Goal: Task Accomplishment & Management: Complete application form

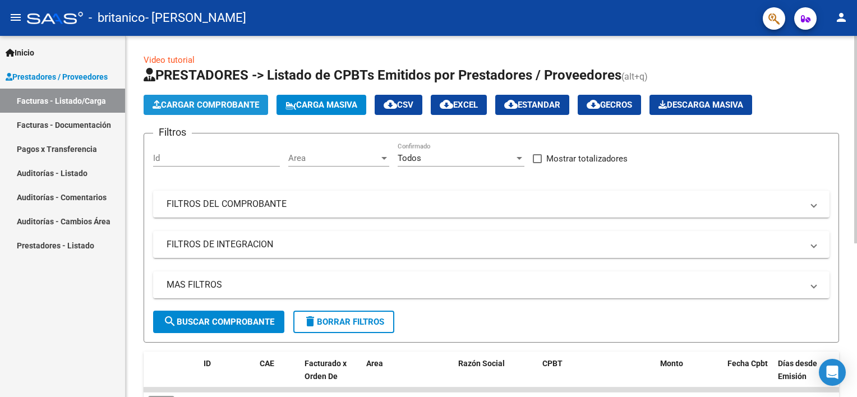
click at [221, 104] on span "Cargar Comprobante" at bounding box center [206, 105] width 107 height 10
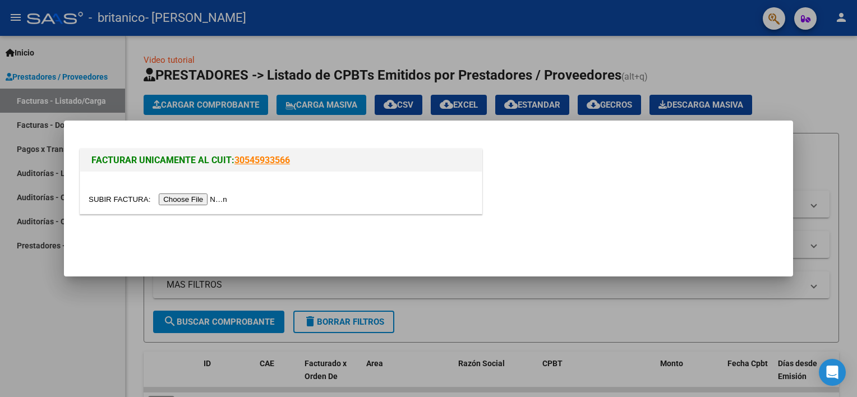
click at [196, 201] on input "file" at bounding box center [160, 200] width 142 height 12
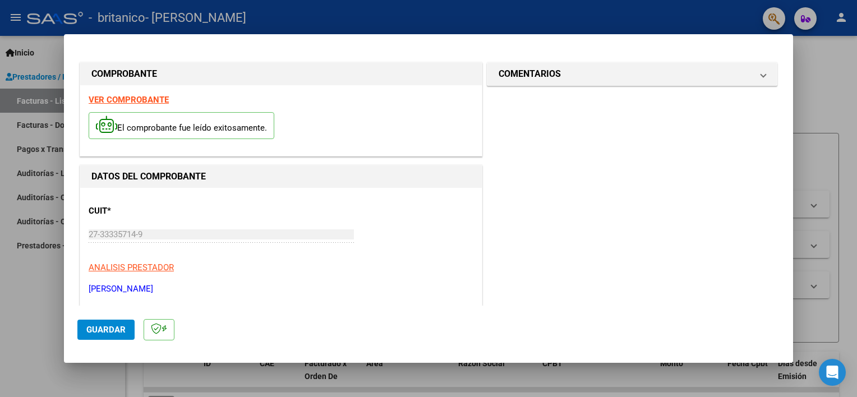
click at [847, 97] on div at bounding box center [428, 198] width 857 height 397
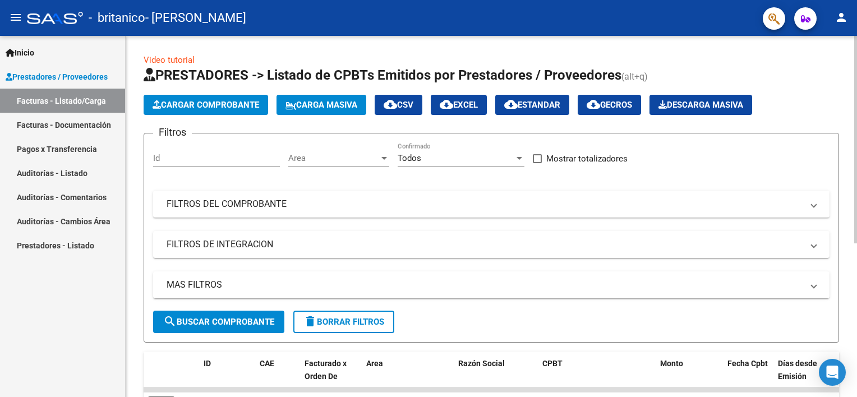
click at [854, 103] on div at bounding box center [855, 140] width 3 height 208
click at [199, 107] on span "Cargar Comprobante" at bounding box center [206, 105] width 107 height 10
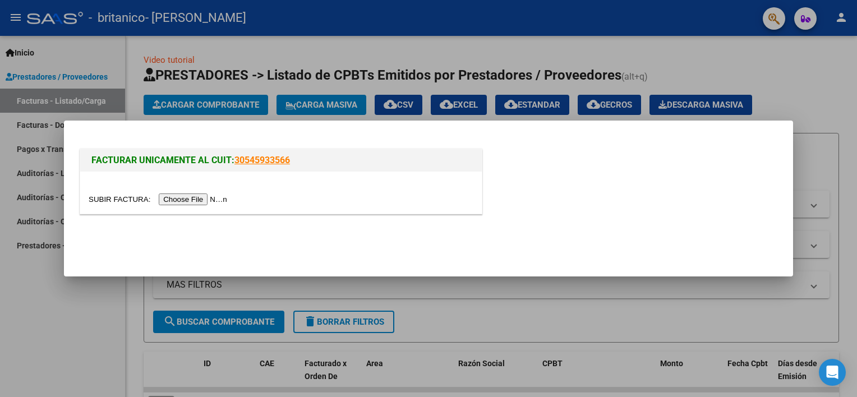
click at [199, 198] on input "file" at bounding box center [160, 200] width 142 height 12
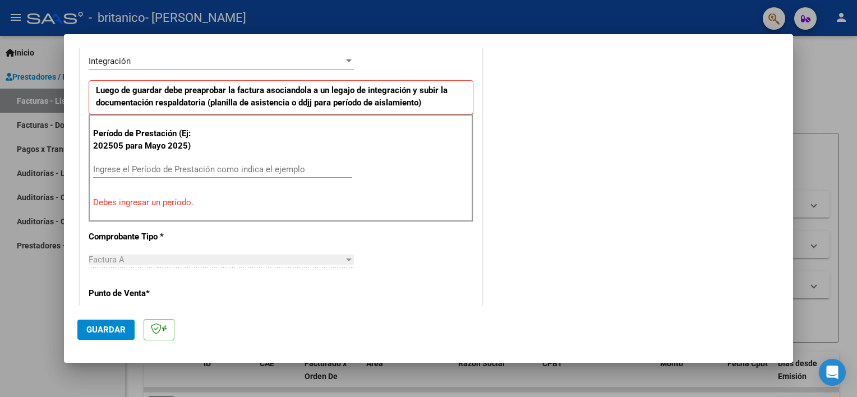
scroll to position [290, 0]
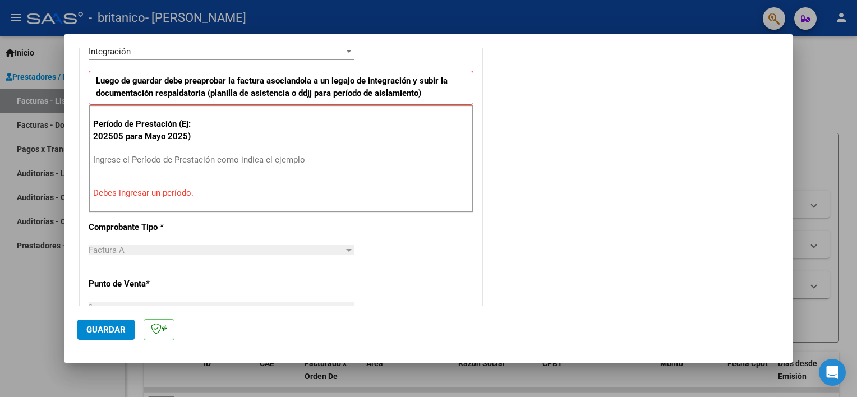
click at [328, 164] on div "Ingrese el Período de Prestación como indica el ejemplo" at bounding box center [222, 159] width 259 height 17
click at [299, 151] on div "Ingrese el Período de Prestación como indica el ejemplo" at bounding box center [222, 159] width 259 height 17
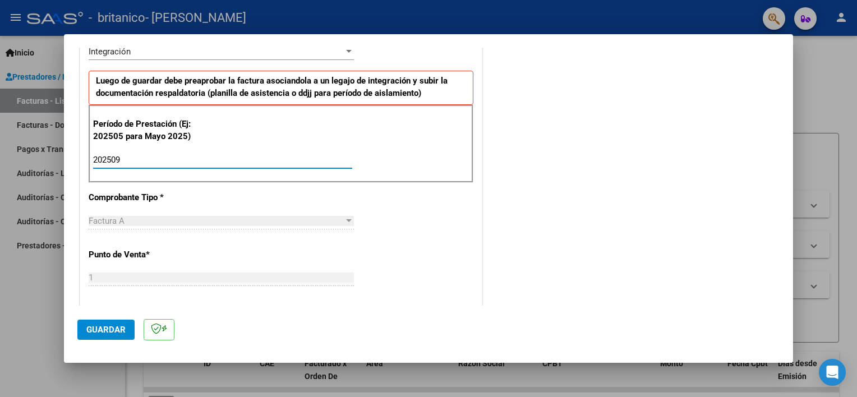
type input "202509"
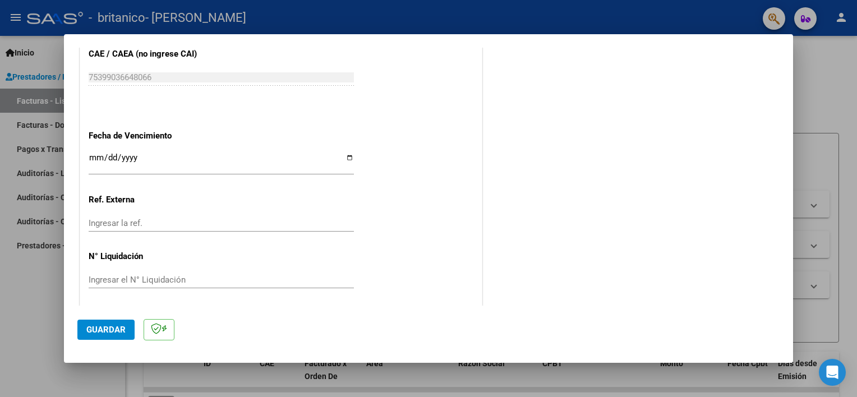
scroll to position [728, 0]
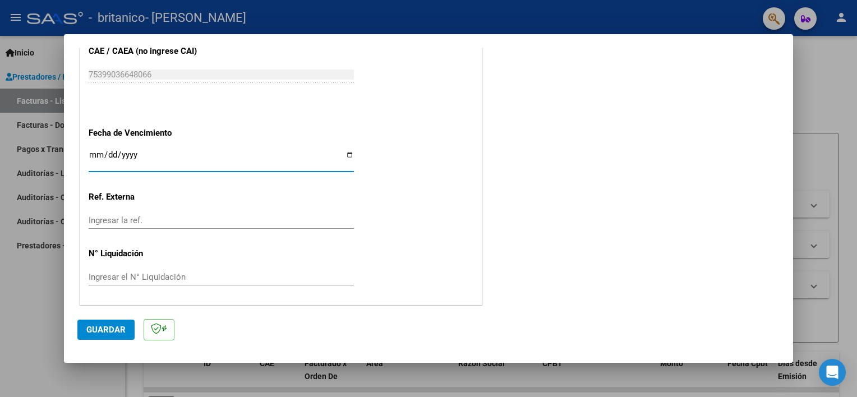
click at [344, 154] on input "Ingresar la fecha" at bounding box center [221, 159] width 265 height 18
type input "[DATE]"
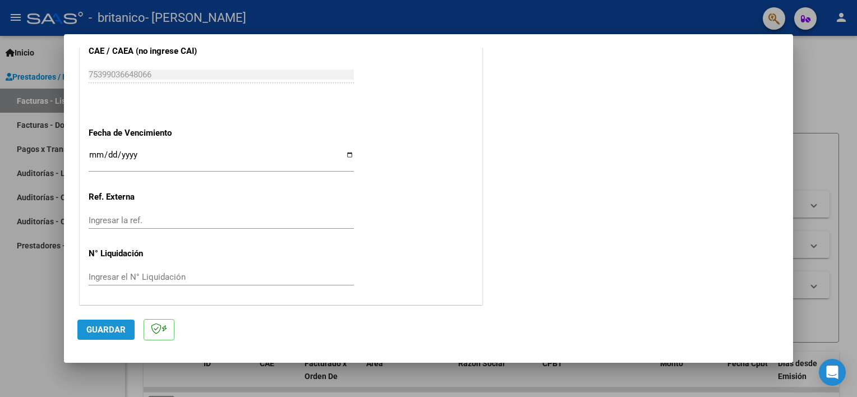
click at [102, 327] on span "Guardar" at bounding box center [105, 330] width 39 height 10
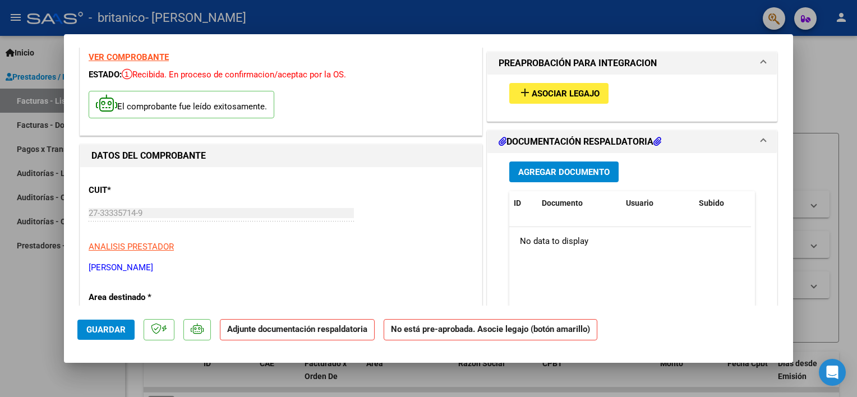
scroll to position [0, 0]
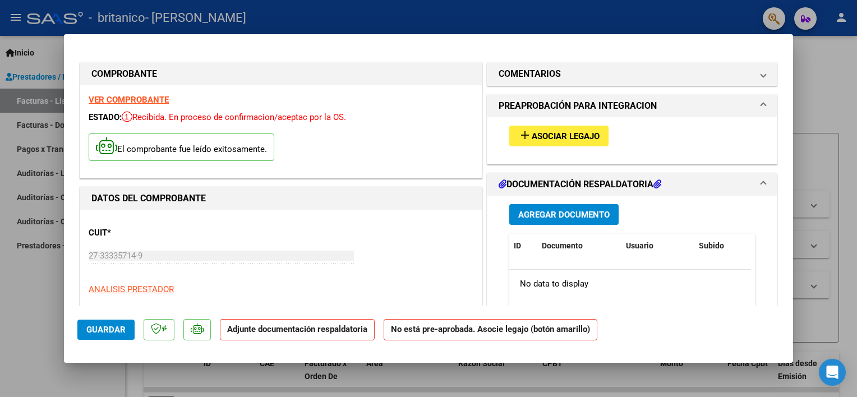
click at [518, 135] on mat-icon "add" at bounding box center [524, 134] width 13 height 13
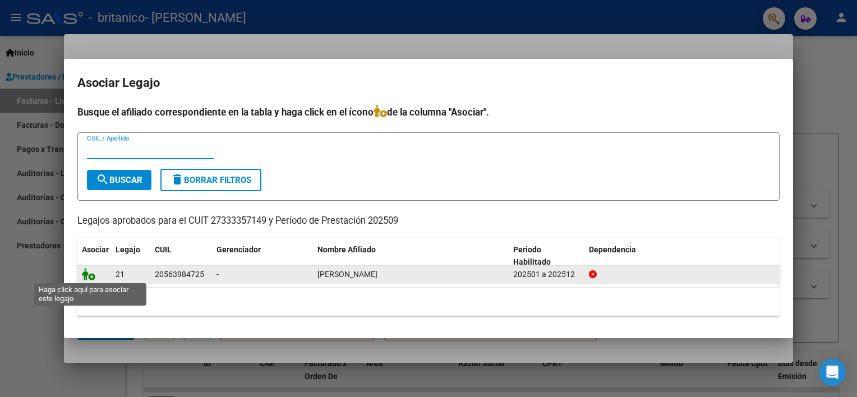
click at [88, 275] on icon at bounding box center [88, 274] width 13 height 12
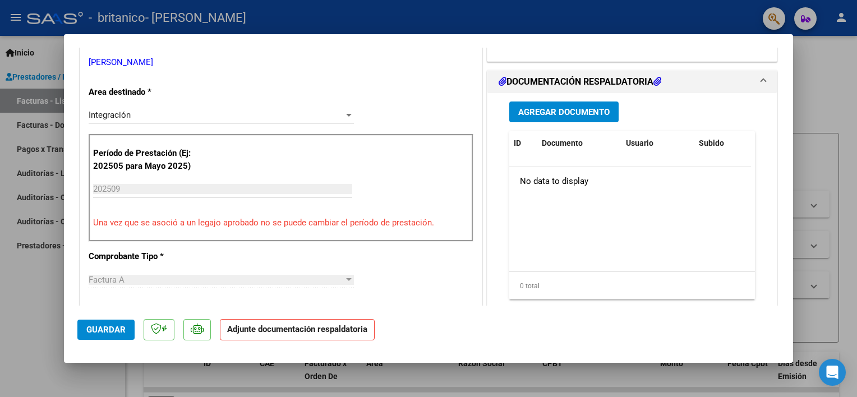
scroll to position [254, 0]
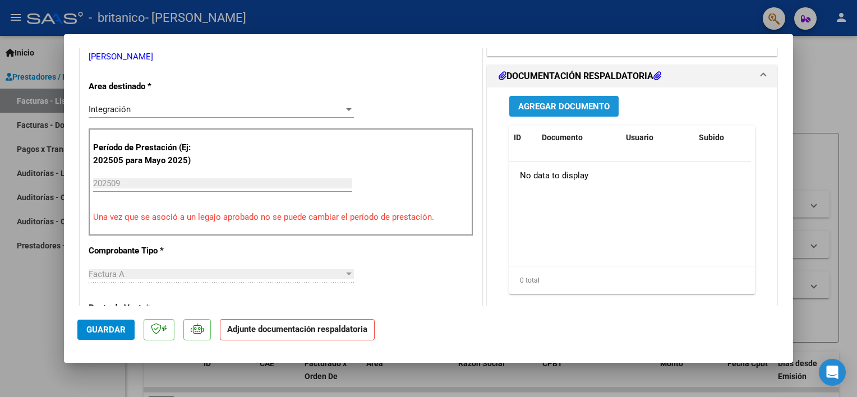
click at [593, 109] on span "Agregar Documento" at bounding box center [563, 107] width 91 height 10
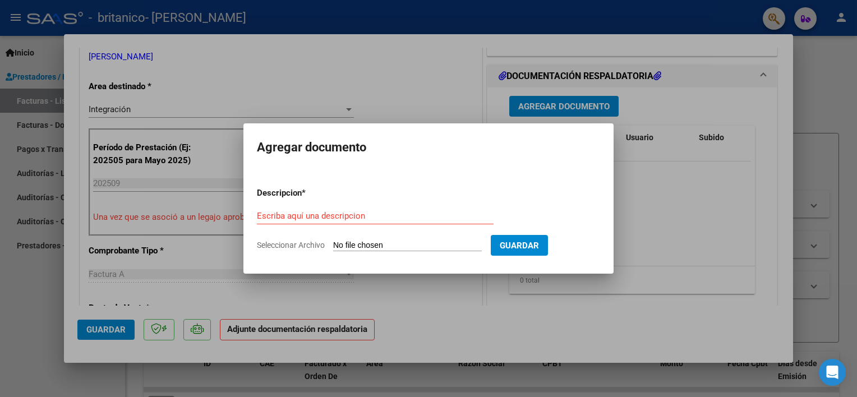
click at [364, 243] on input "Seleccionar Archivo" at bounding box center [407, 246] width 149 height 11
type input "C:\fakepath\Asistencia cerniak Noah septiembre.pdf"
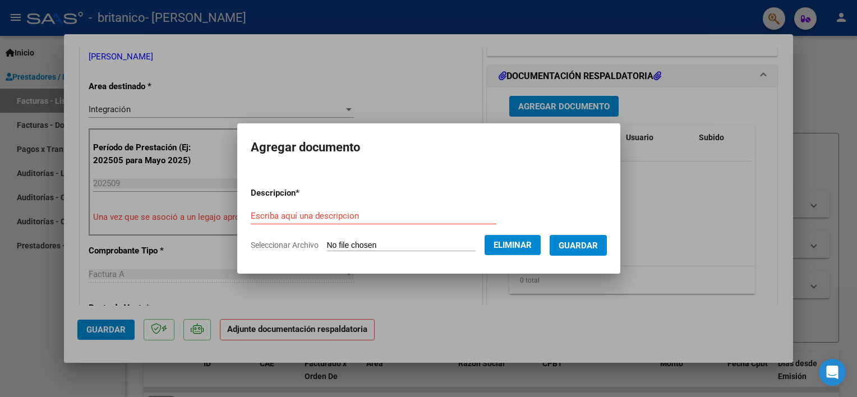
click at [337, 203] on form "Descripcion * Escriba aquí una descripcion Seleccionar Archivo Eliminar Guardar" at bounding box center [429, 219] width 356 height 82
click at [334, 216] on input "Escriba aquí una descripcion" at bounding box center [374, 216] width 246 height 10
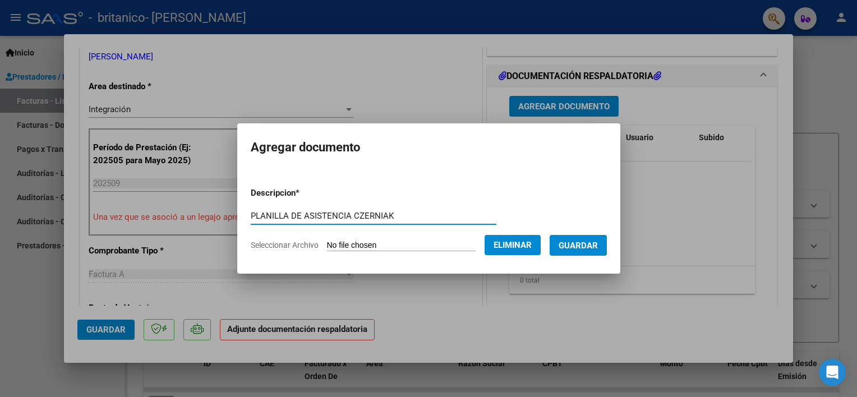
type input "PLANILLA DE ASISTENCIA CZERNIAK"
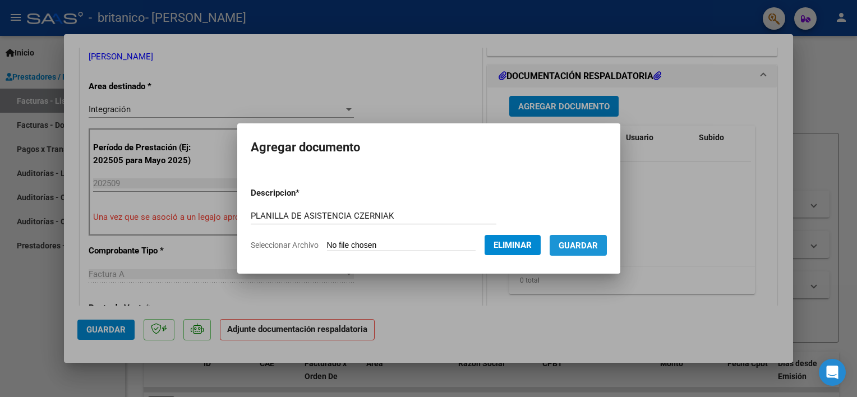
click at [598, 242] on span "Guardar" at bounding box center [578, 246] width 39 height 10
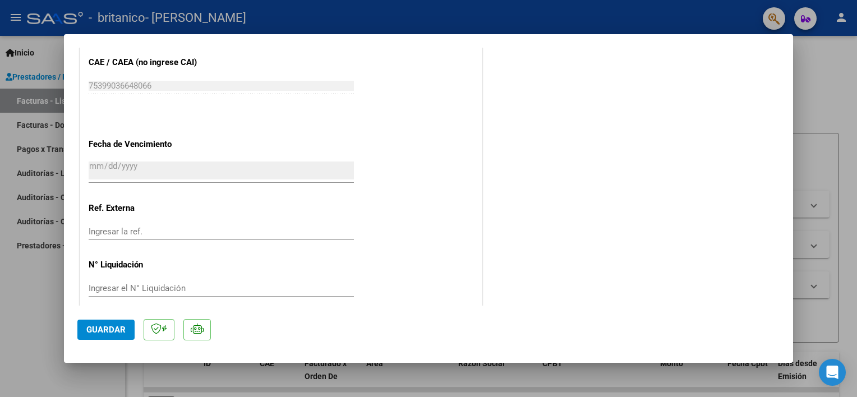
scroll to position [745, 0]
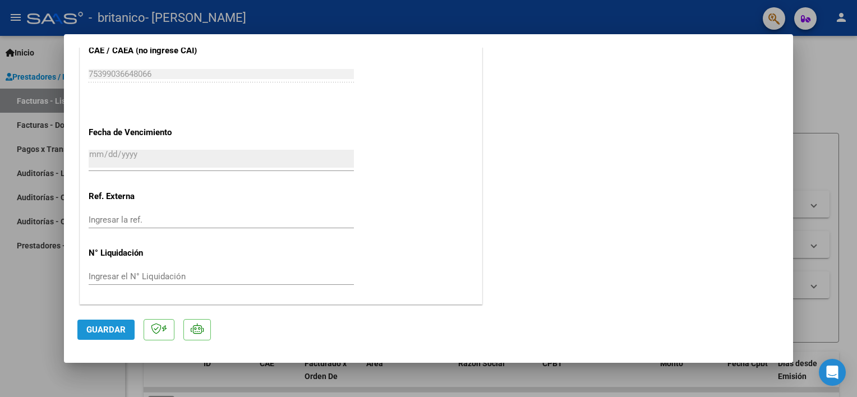
click at [109, 329] on span "Guardar" at bounding box center [105, 330] width 39 height 10
click at [117, 327] on span "Guardar" at bounding box center [105, 330] width 39 height 10
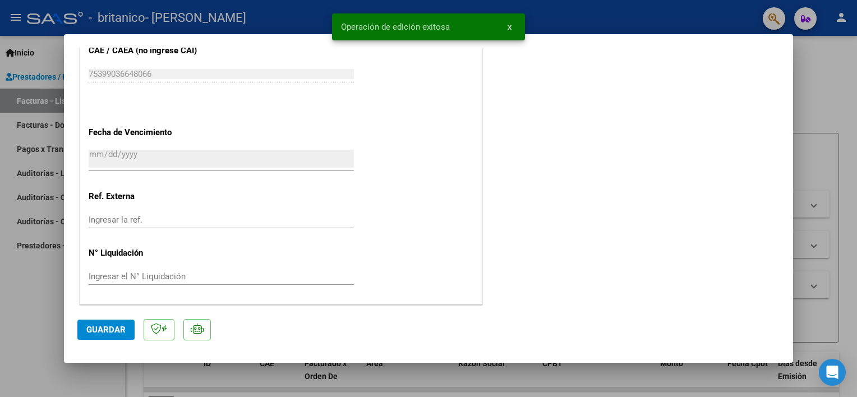
click at [826, 107] on div at bounding box center [428, 198] width 857 height 397
type input "$ 0,00"
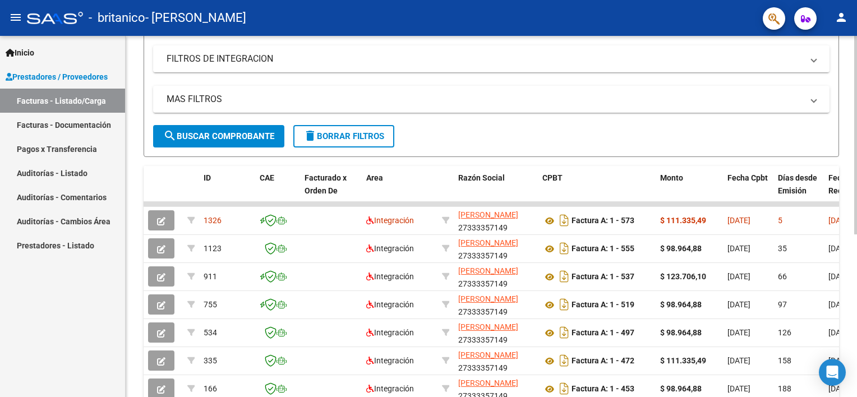
scroll to position [186, 0]
click at [856, 223] on div at bounding box center [855, 240] width 3 height 199
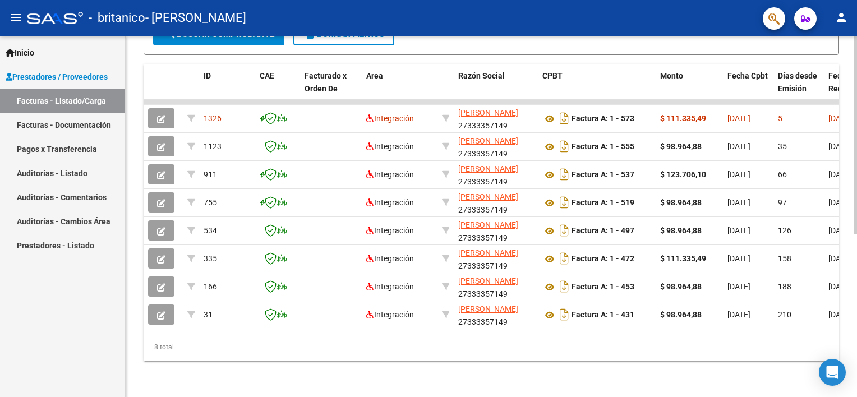
click at [857, 287] on html "menu - britanico - VALENCIA GUEVARA YESICA ESTHER person Inicio Instructivos Co…" at bounding box center [428, 198] width 857 height 397
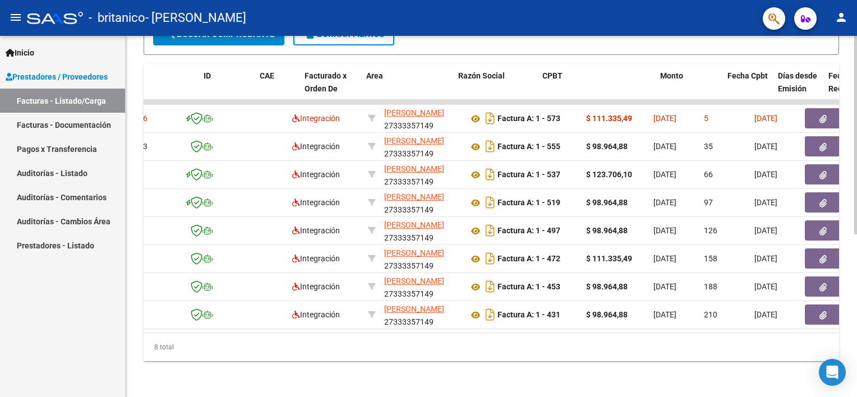
scroll to position [0, 0]
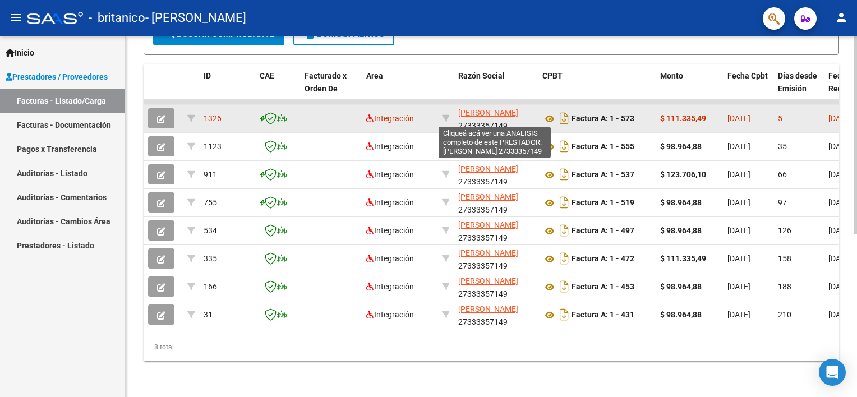
click at [490, 108] on span "[PERSON_NAME]" at bounding box center [488, 112] width 60 height 9
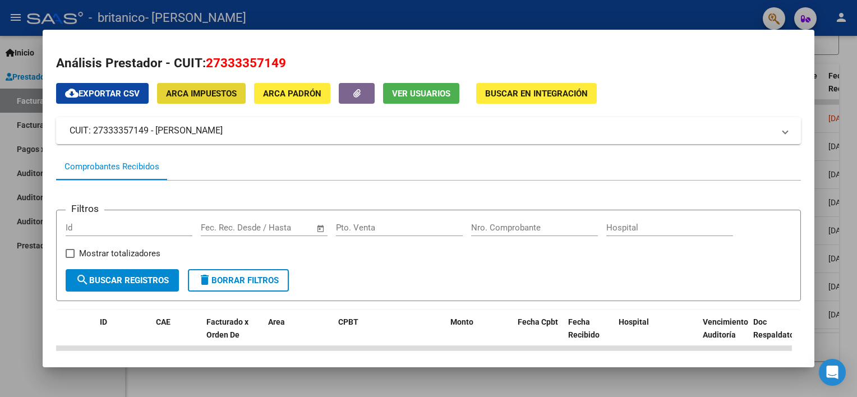
click at [205, 94] on span "ARCA Impuestos" at bounding box center [201, 94] width 71 height 10
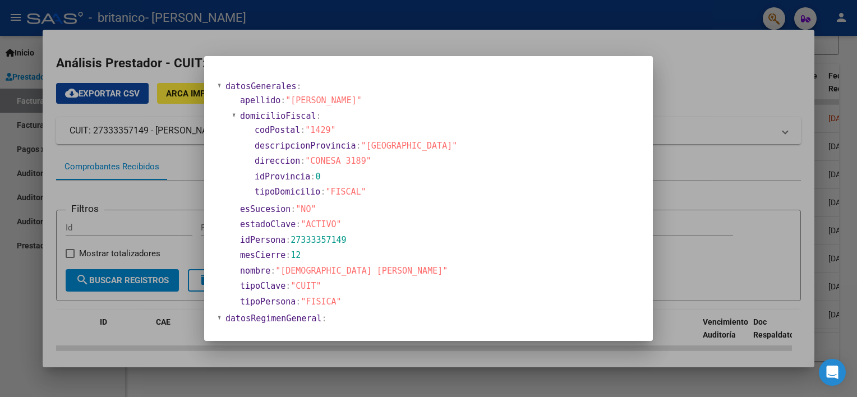
click at [776, 100] on div at bounding box center [428, 198] width 857 height 397
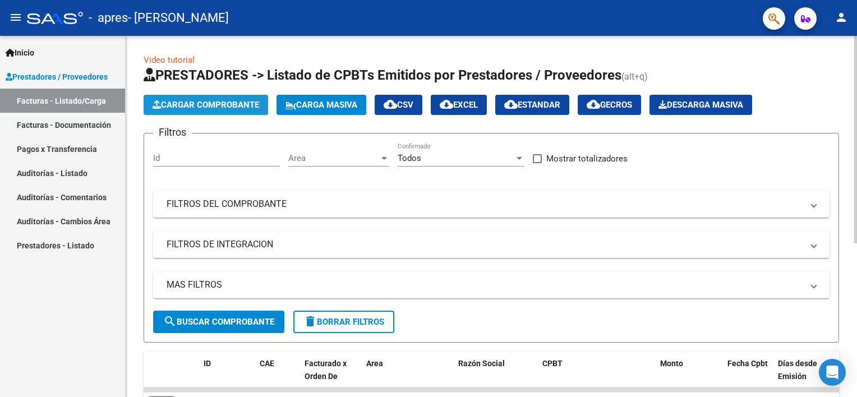
click at [192, 107] on span "Cargar Comprobante" at bounding box center [206, 105] width 107 height 10
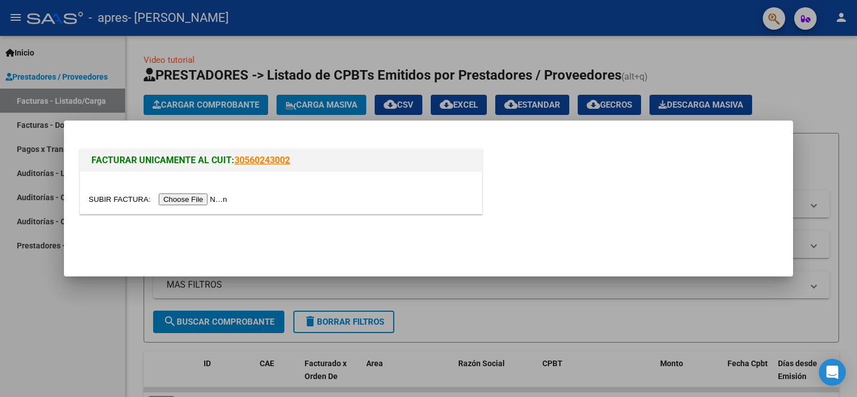
click at [185, 200] on input "file" at bounding box center [160, 200] width 142 height 12
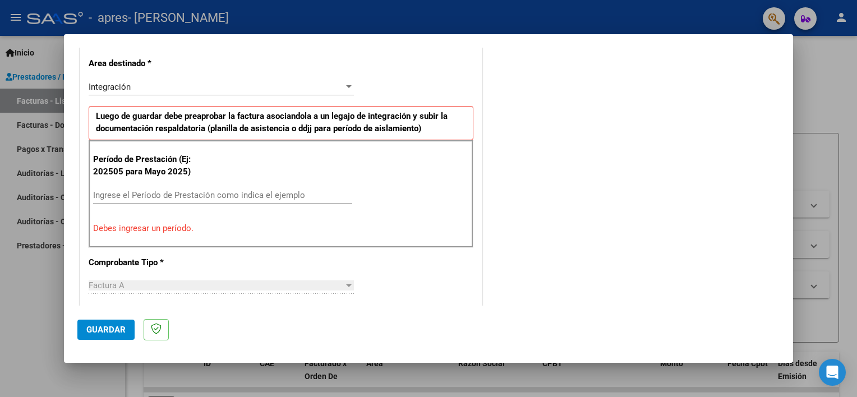
scroll to position [245, 0]
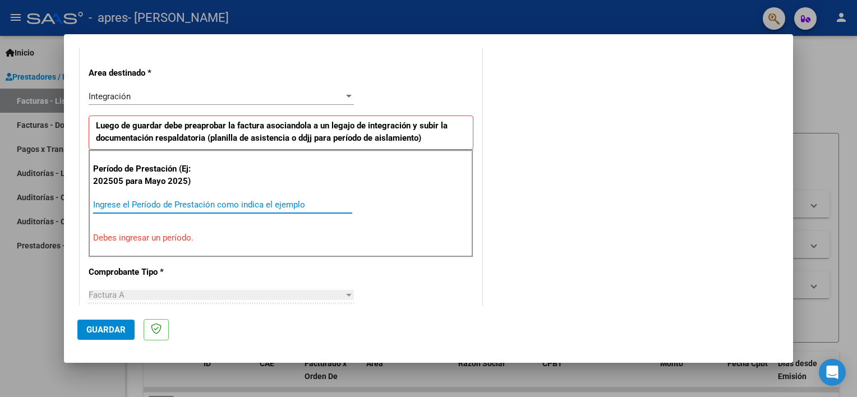
click at [272, 202] on input "Ingrese el Período de Prestación como indica el ejemplo" at bounding box center [222, 205] width 259 height 10
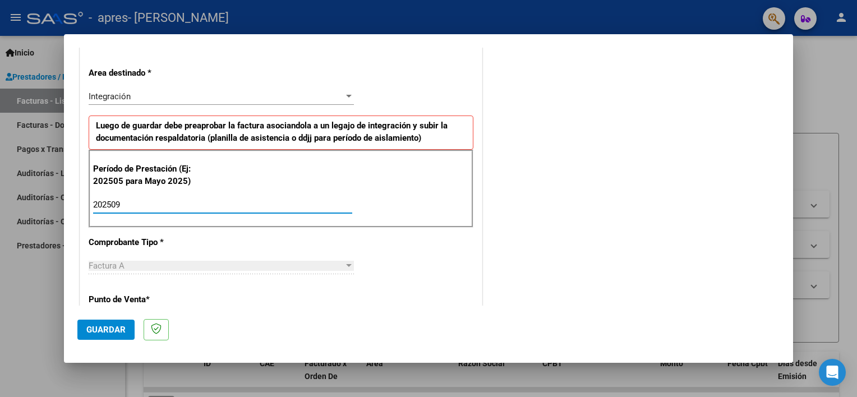
type input "202509"
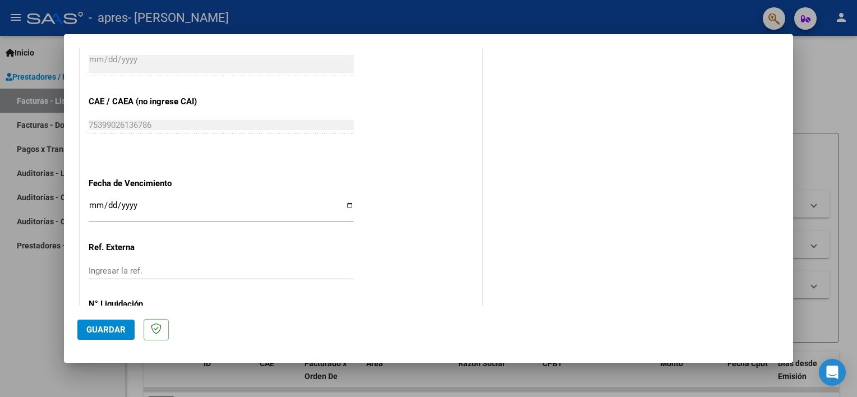
scroll to position [728, 0]
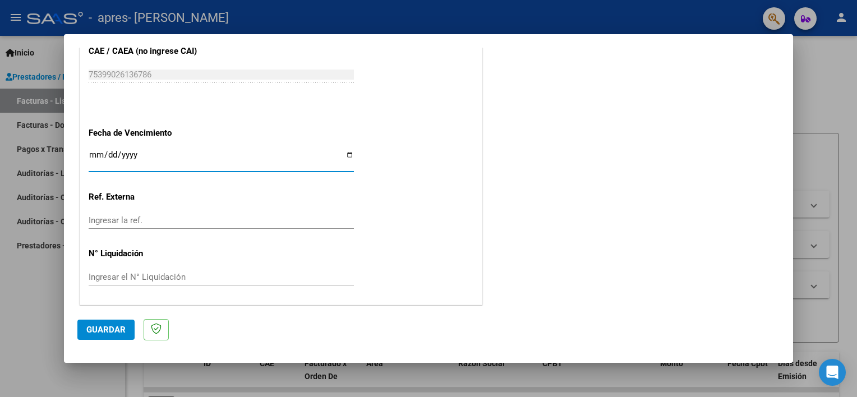
click at [343, 155] on input "Ingresar la fecha" at bounding box center [221, 159] width 265 height 18
type input "[DATE]"
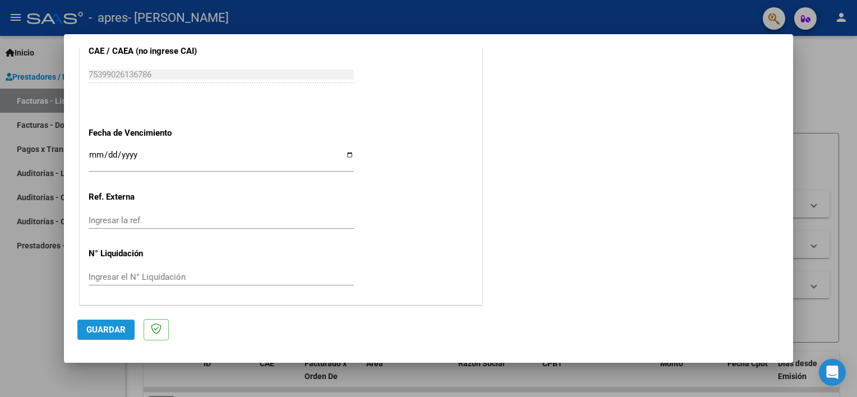
click at [102, 328] on span "Guardar" at bounding box center [105, 330] width 39 height 10
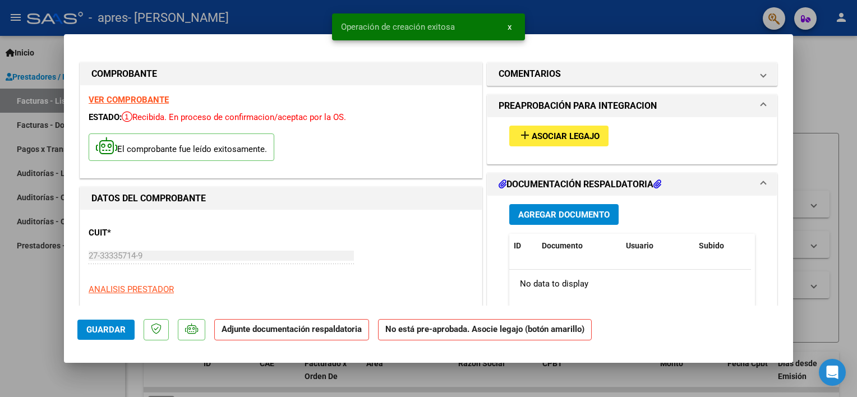
click at [532, 136] on span "Asociar Legajo" at bounding box center [566, 136] width 68 height 10
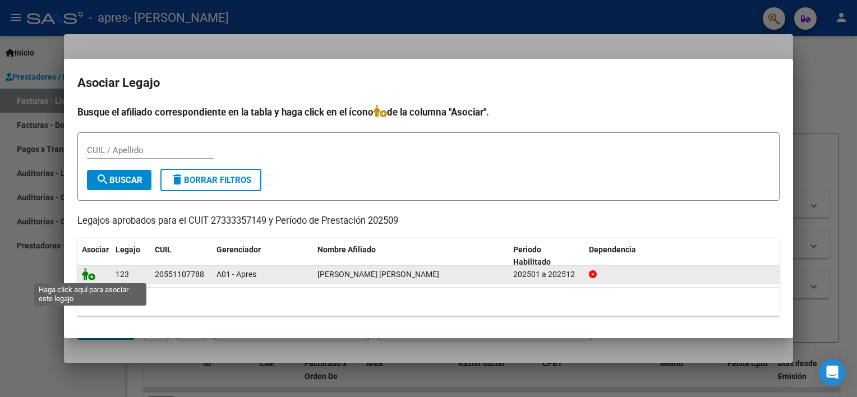
click at [87, 272] on icon at bounding box center [88, 274] width 13 height 12
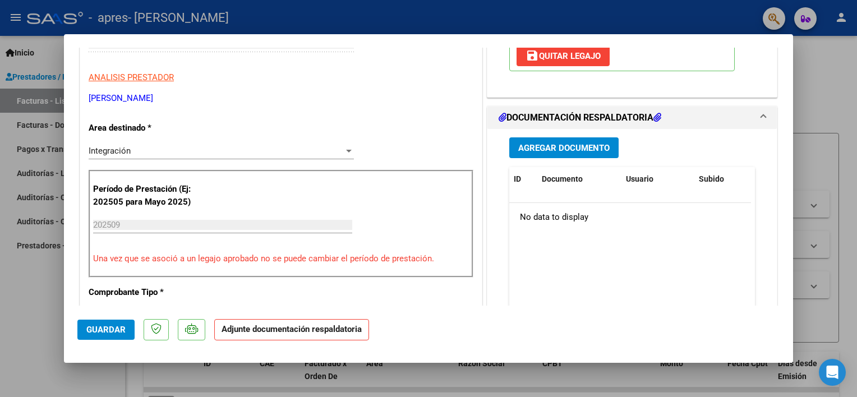
scroll to position [218, 0]
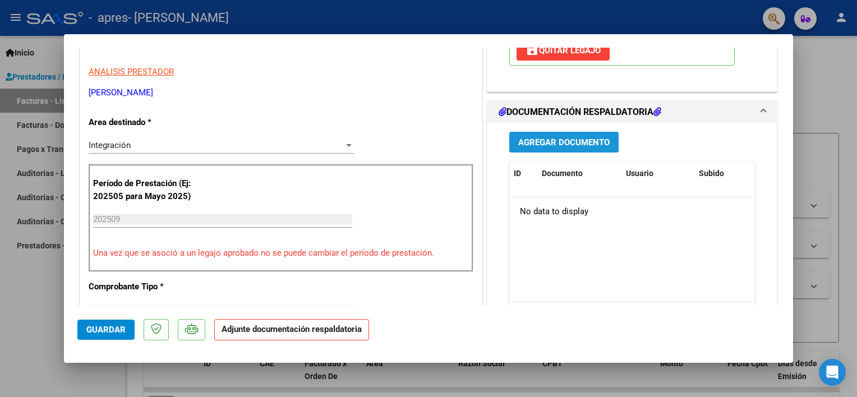
click at [531, 137] on span "Agregar Documento" at bounding box center [563, 142] width 91 height 10
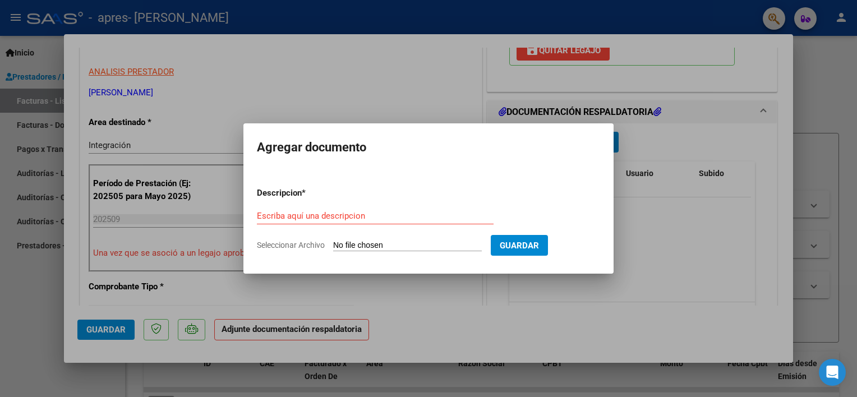
click at [357, 209] on div "Escriba aquí una descripcion" at bounding box center [375, 216] width 237 height 17
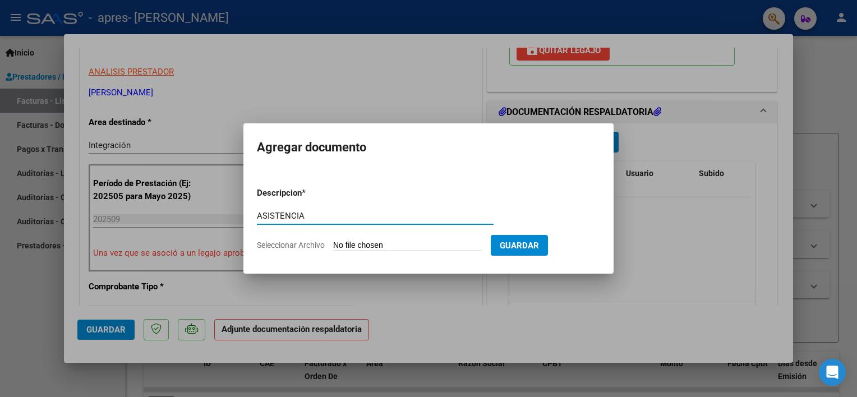
type input "ASISTENCIA"
click at [355, 245] on input "Seleccionar Archivo" at bounding box center [407, 246] width 149 height 11
type input "C:\fakepath\Asistencia [PERSON_NAME] septiembre.pdf"
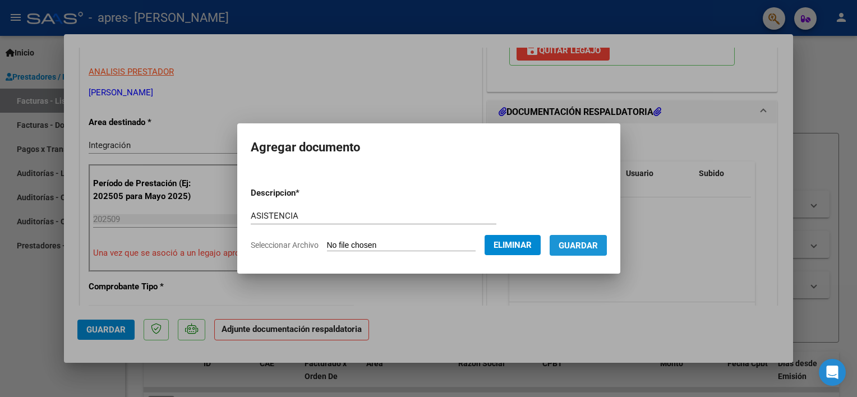
click at [589, 245] on span "Guardar" at bounding box center [578, 246] width 39 height 10
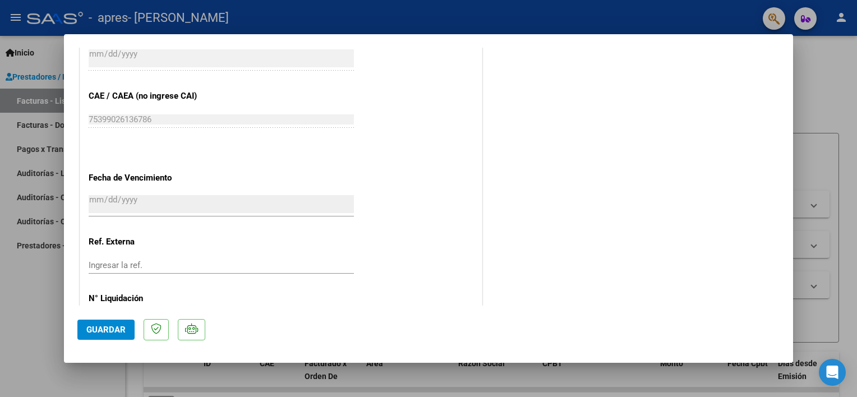
scroll to position [745, 0]
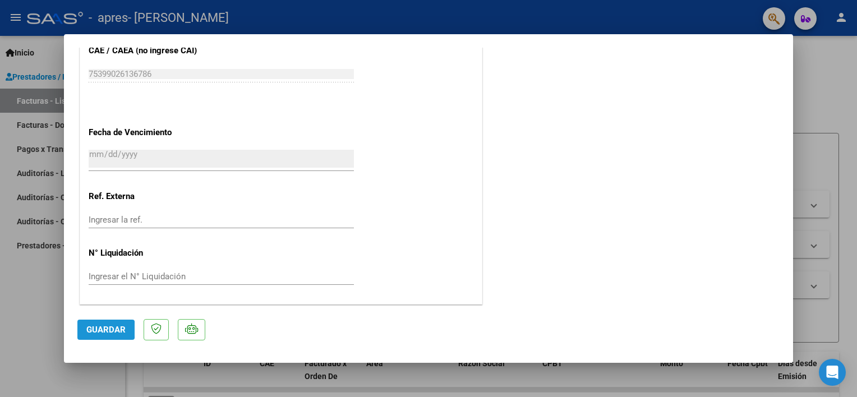
click at [96, 330] on span "Guardar" at bounding box center [105, 330] width 39 height 10
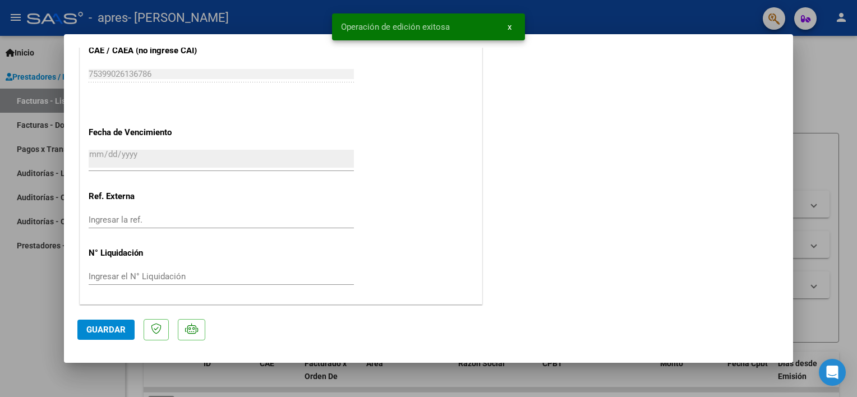
click at [829, 54] on div at bounding box center [428, 198] width 857 height 397
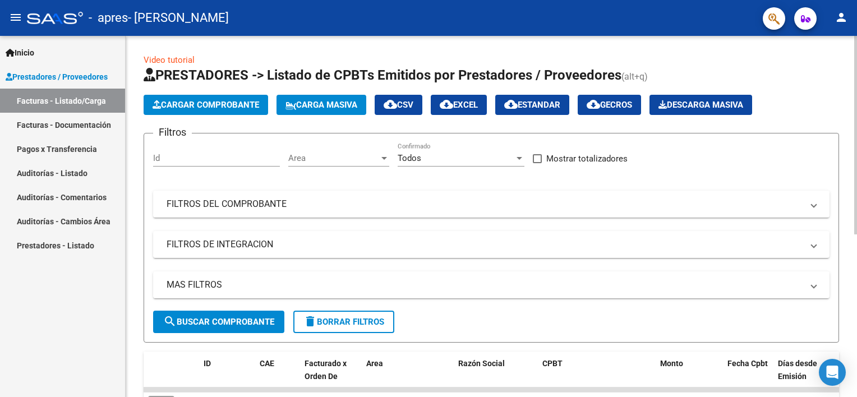
scroll to position [295, 0]
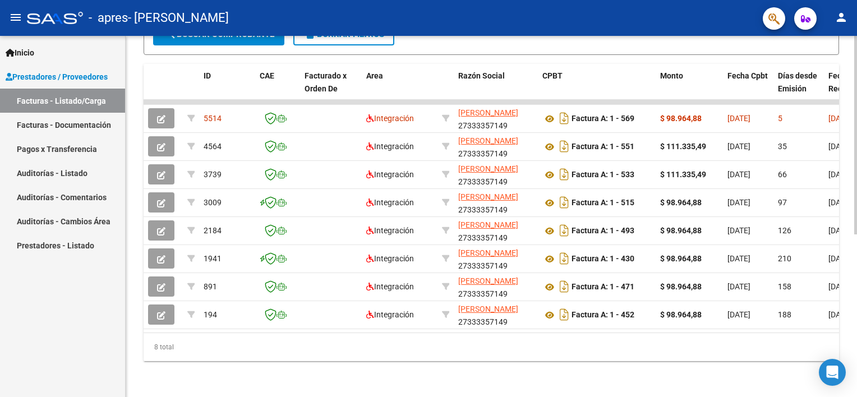
click at [857, 284] on html "menu - apres - VALENCIA [PERSON_NAME] person Inicio Instructivos Contacto OS Pr…" at bounding box center [428, 198] width 857 height 397
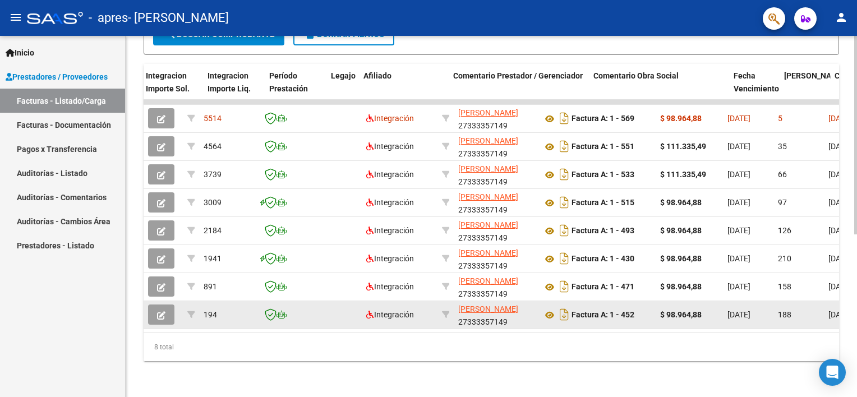
scroll to position [0, 1336]
